Goal: Information Seeking & Learning: Learn about a topic

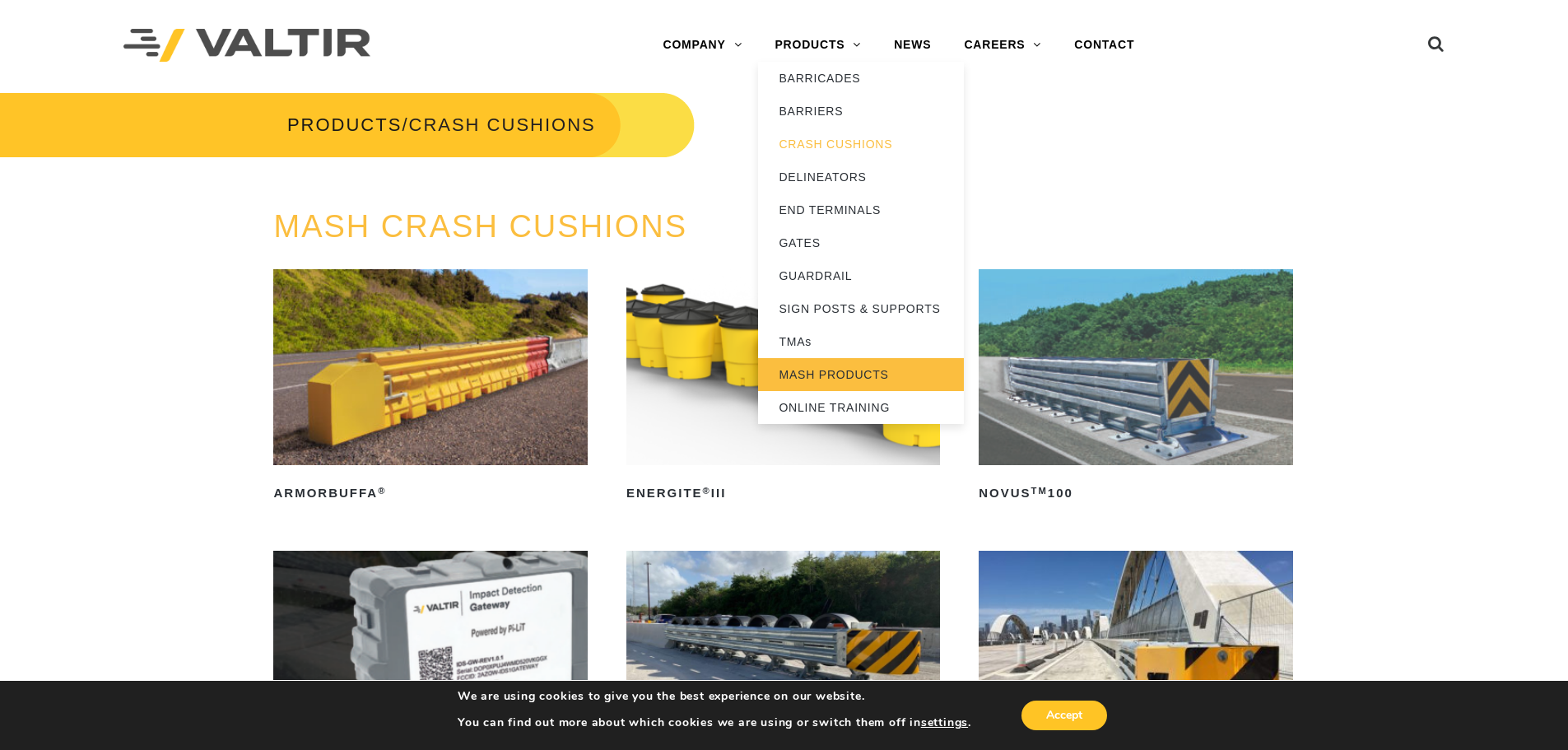
click at [845, 378] on link "MASH PRODUCTS" at bounding box center [861, 374] width 206 height 33
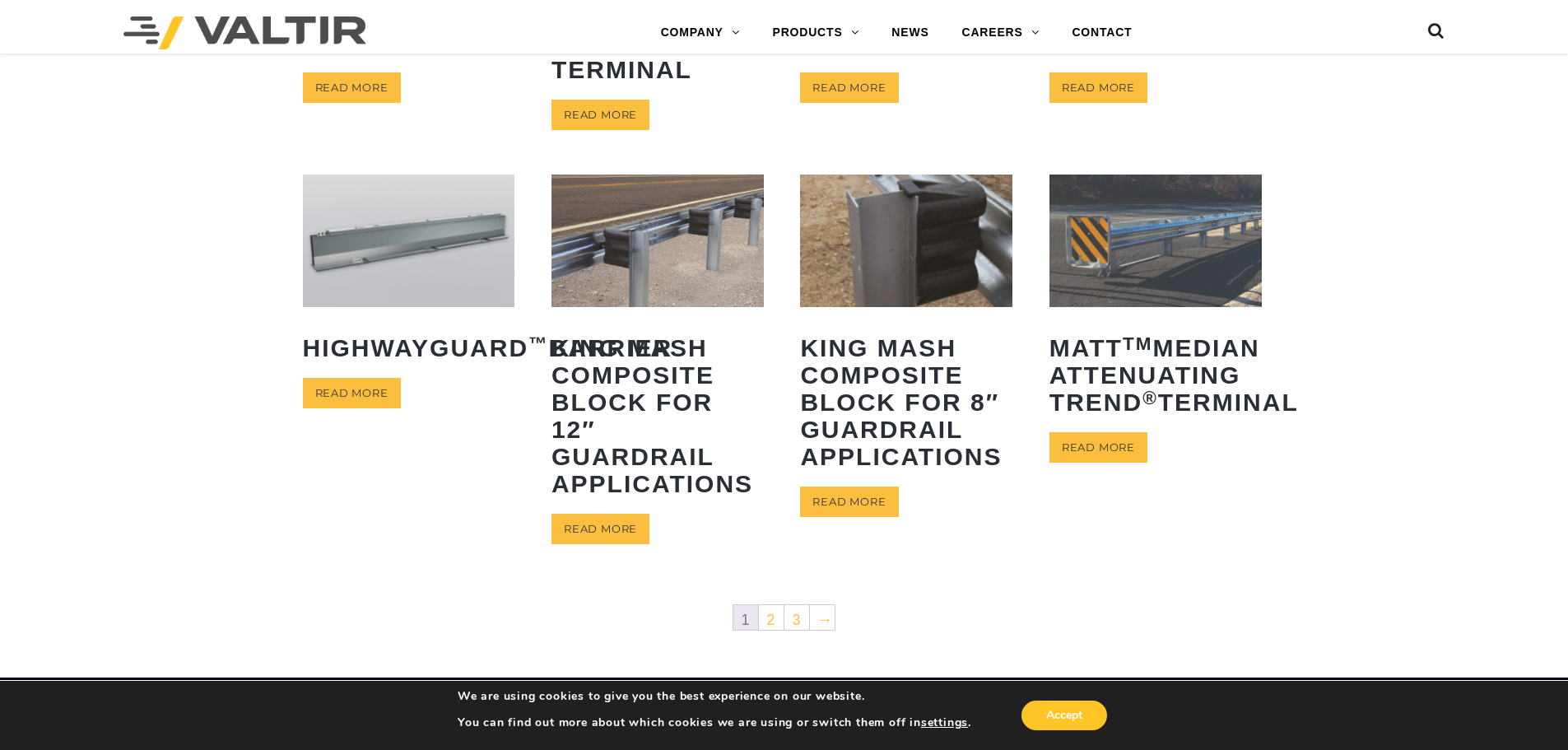
scroll to position [679, 0]
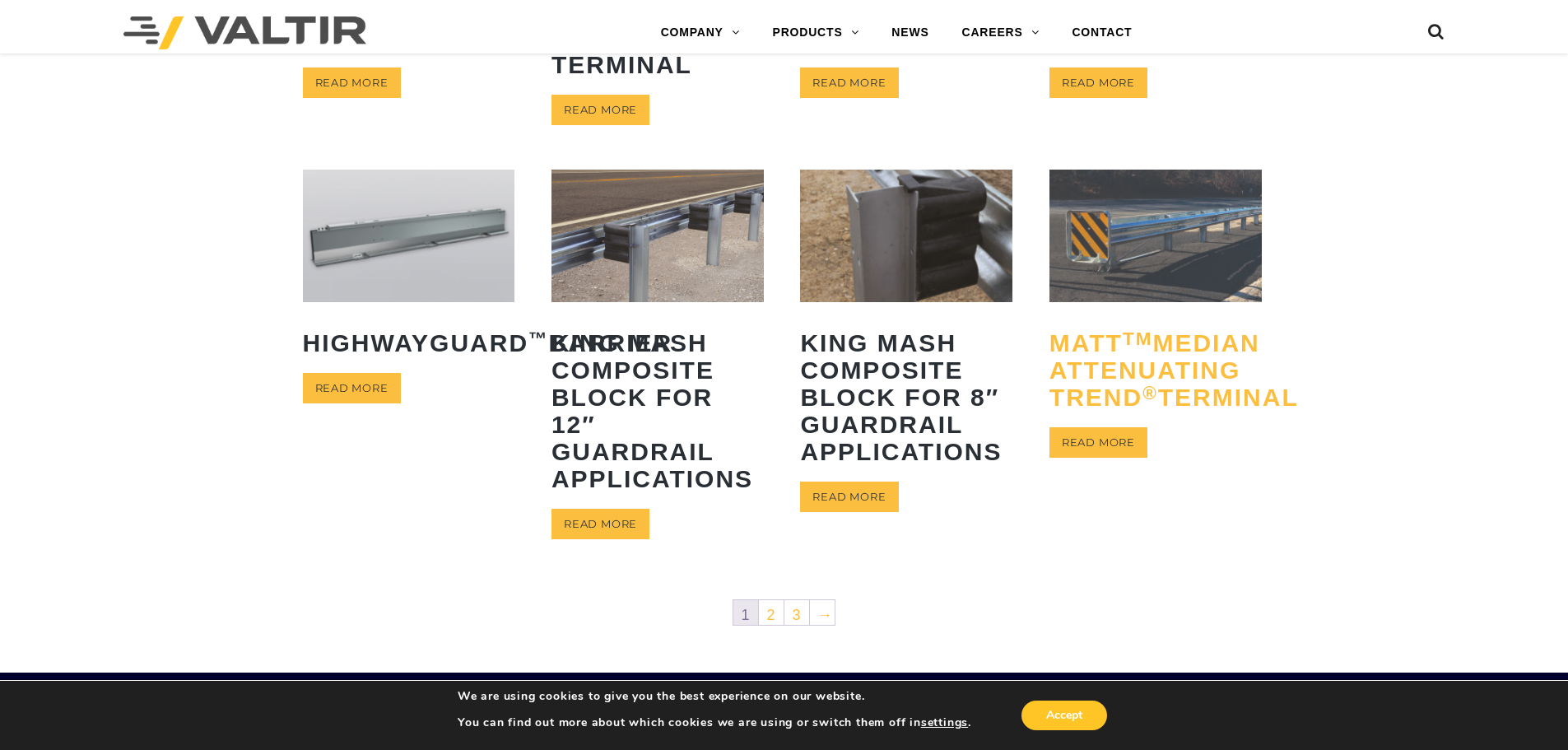
click at [1102, 386] on h2 "MATT TM Median Attenuating TREND ® Terminal" at bounding box center [1155, 370] width 212 height 107
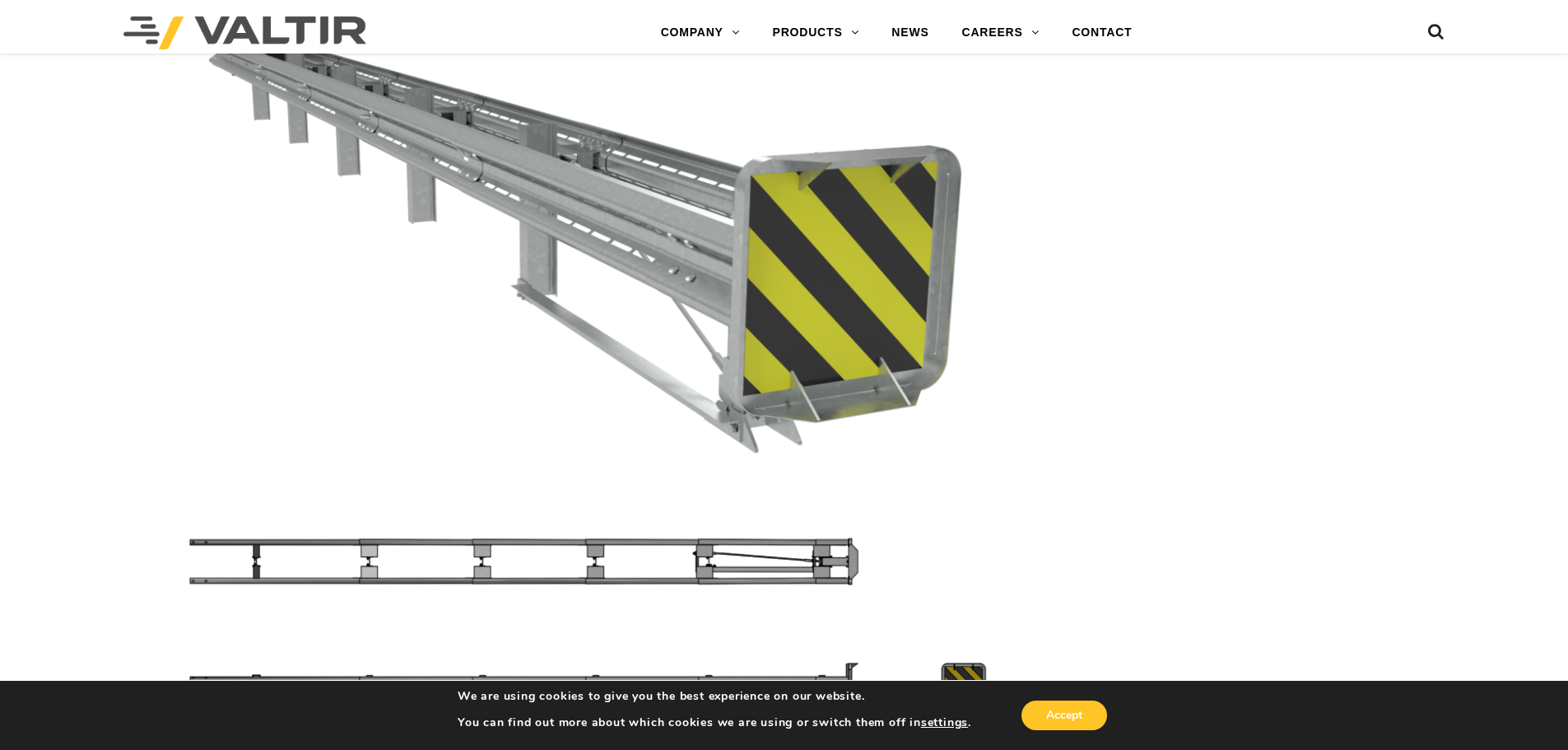
scroll to position [4688, 0]
